Goal: Task Accomplishment & Management: Manage account settings

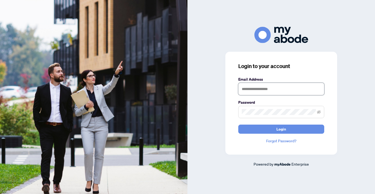
type input "**********"
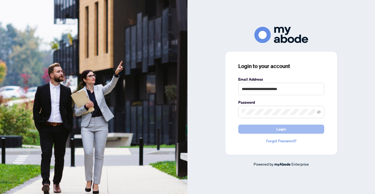
click at [271, 130] on button "Login" at bounding box center [281, 129] width 86 height 9
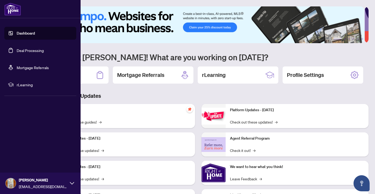
click at [28, 34] on link "Dashboard" at bounding box center [26, 33] width 18 height 5
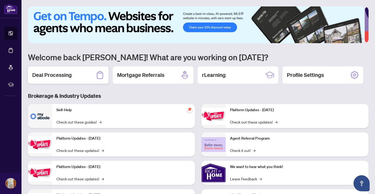
click at [61, 76] on h2 "Deal Processing" at bounding box center [51, 75] width 39 height 8
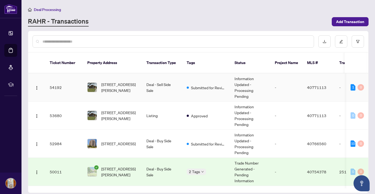
click at [155, 81] on td "Deal - Sell Side Sale" at bounding box center [162, 88] width 40 height 28
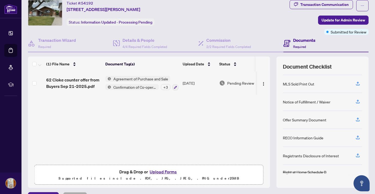
scroll to position [30, 0]
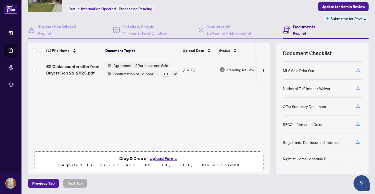
click at [156, 158] on button "Upload Forms" at bounding box center [163, 158] width 30 height 7
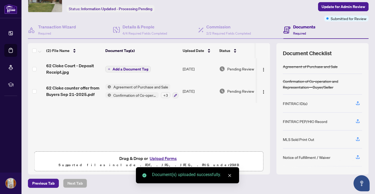
click at [143, 69] on span "Add a Document Tag" at bounding box center [131, 69] width 36 height 4
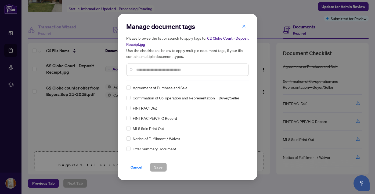
click at [144, 70] on input "text" at bounding box center [190, 70] width 108 height 6
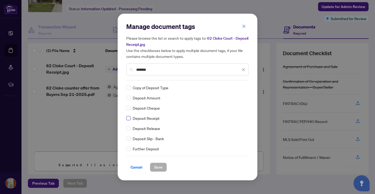
type input "*******"
click at [161, 169] on span "Save" at bounding box center [158, 167] width 8 height 9
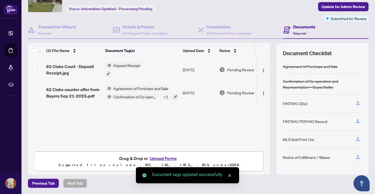
click at [165, 158] on button "Upload Forms" at bounding box center [163, 158] width 30 height 7
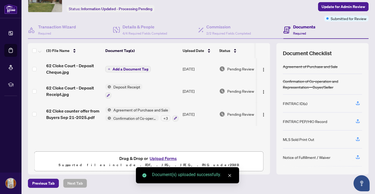
click at [136, 67] on span "Add a Document Tag" at bounding box center [131, 69] width 36 height 4
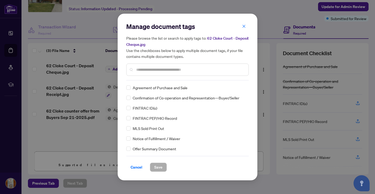
click at [140, 71] on input "text" at bounding box center [190, 70] width 108 height 6
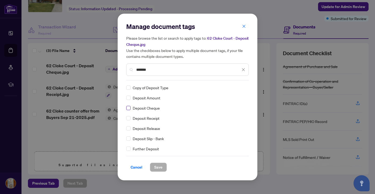
type input "*******"
click at [158, 168] on span "Save" at bounding box center [158, 167] width 8 height 9
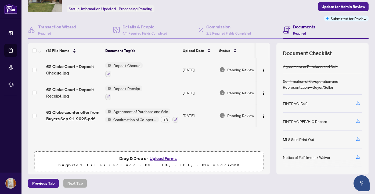
click at [158, 160] on button "Upload Forms" at bounding box center [163, 158] width 30 height 7
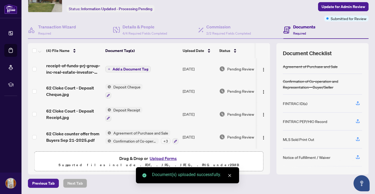
click at [123, 69] on span "Add a Document Tag" at bounding box center [131, 69] width 36 height 4
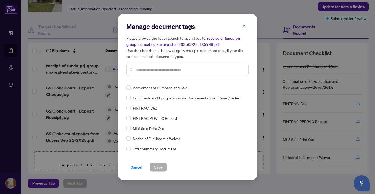
click at [146, 80] on div "Manage document tags Please browse the list or search to apply tags to: receipt…" at bounding box center [187, 51] width 122 height 58
click at [155, 70] on input "text" at bounding box center [190, 70] width 108 height 6
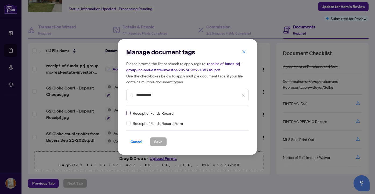
type input "**********"
click at [129, 114] on span at bounding box center [128, 113] width 4 height 4
click at [157, 144] on span "Save" at bounding box center [158, 142] width 8 height 9
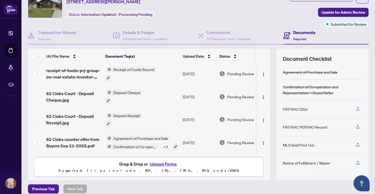
scroll to position [0, 0]
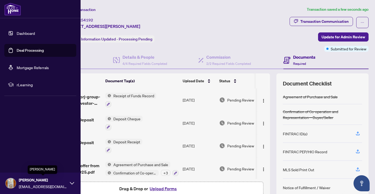
click at [34, 180] on span "Rosemary Frattina" at bounding box center [43, 181] width 48 height 6
click at [26, 152] on span "Logout" at bounding box center [22, 151] width 12 height 9
